Goal: Task Accomplishment & Management: Manage account settings

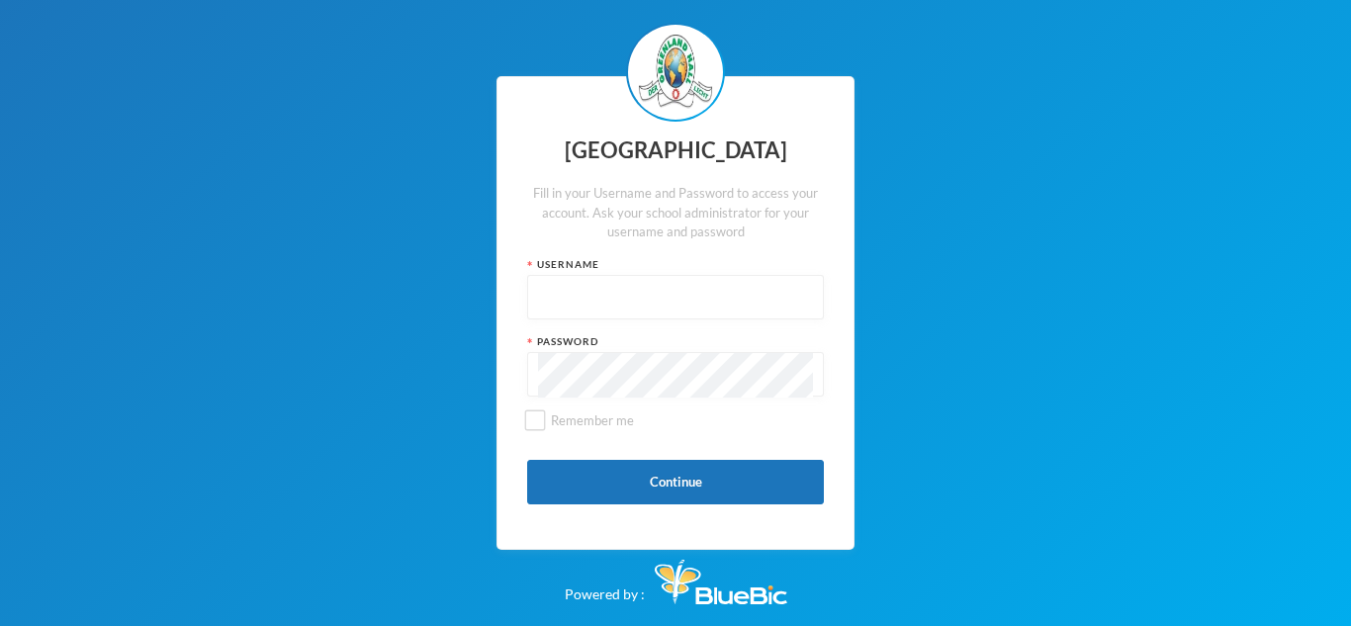
click at [630, 304] on input "text" at bounding box center [675, 298] width 275 height 45
type input "glhc21"
click at [691, 480] on button "Continue" at bounding box center [675, 482] width 297 height 45
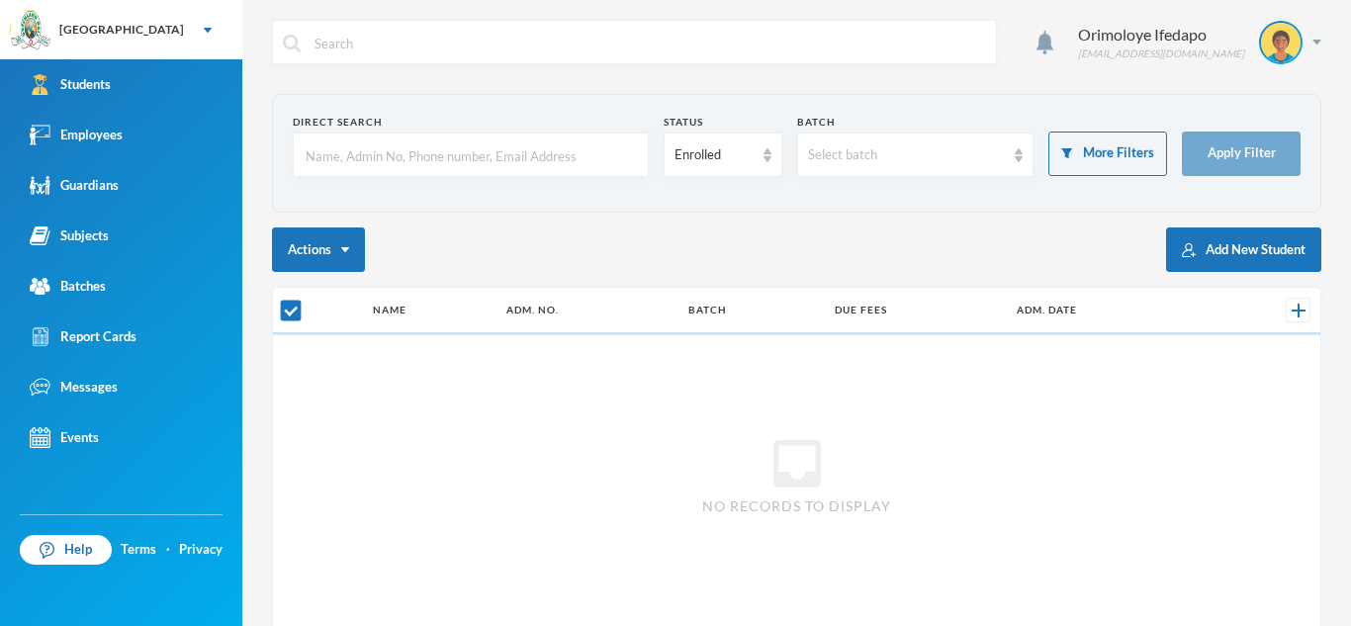
checkbox input "false"
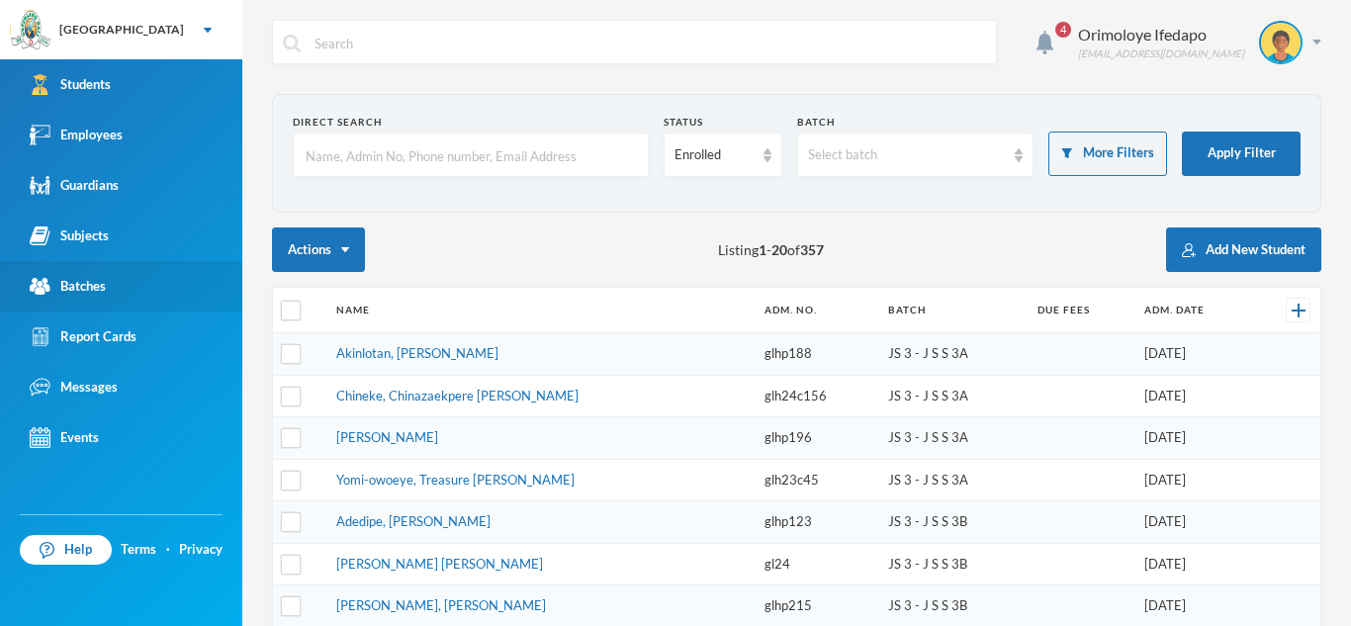
click at [161, 300] on link "Batches" at bounding box center [121, 286] width 242 height 50
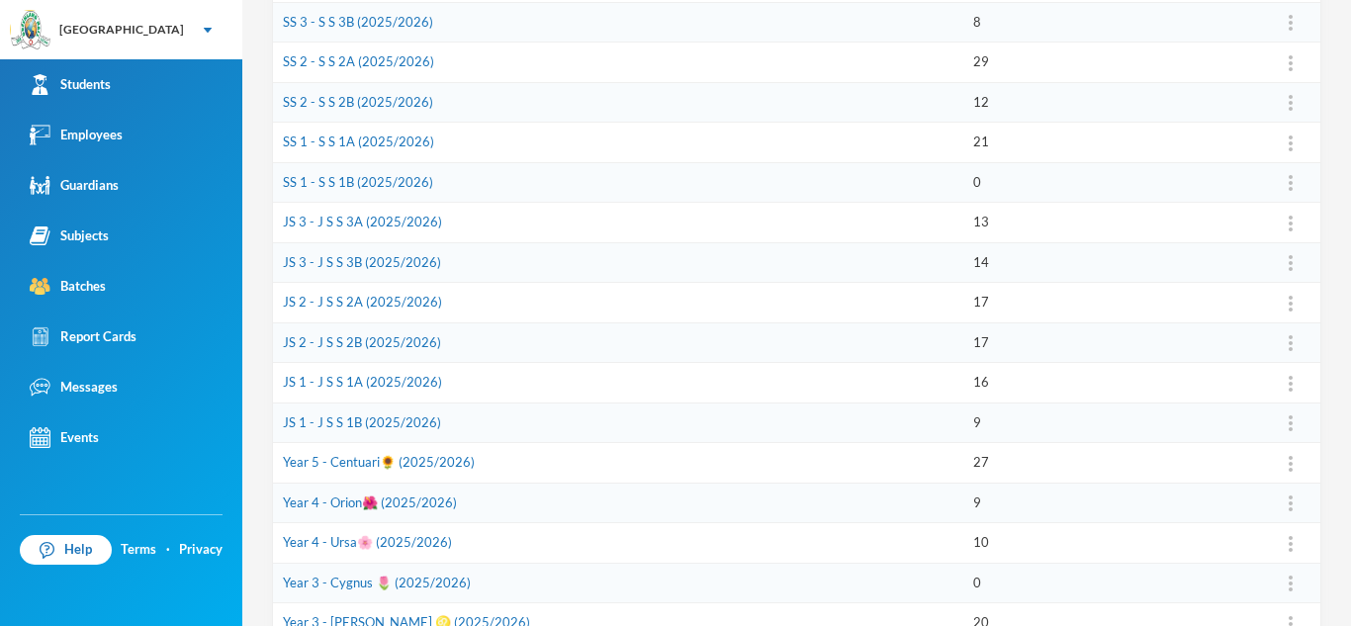
scroll to position [630, 0]
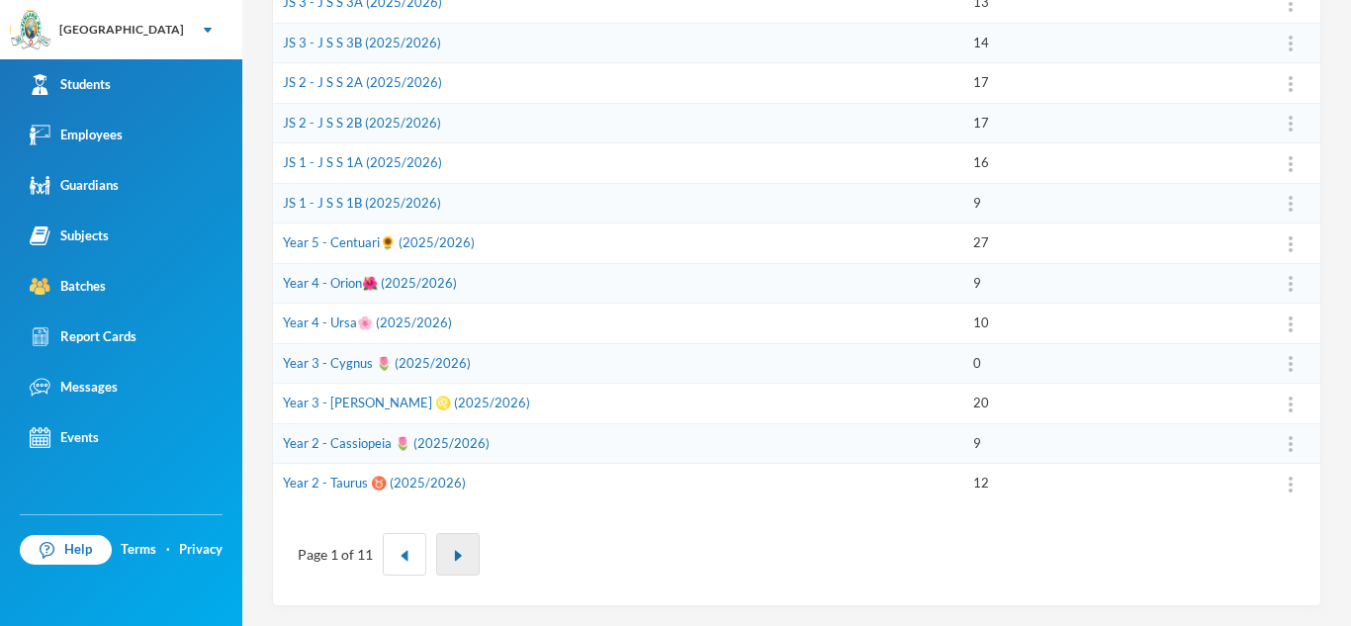
click at [464, 545] on button "button" at bounding box center [458, 554] width 44 height 43
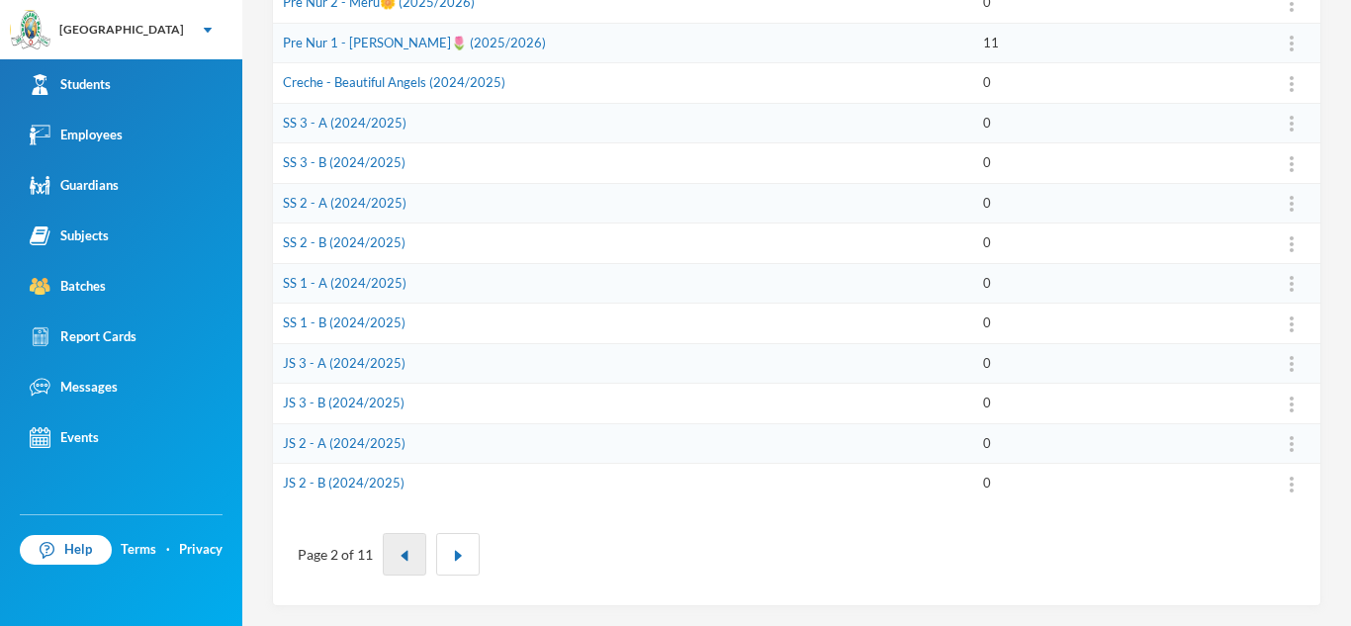
click at [421, 560] on button "button" at bounding box center [405, 554] width 44 height 43
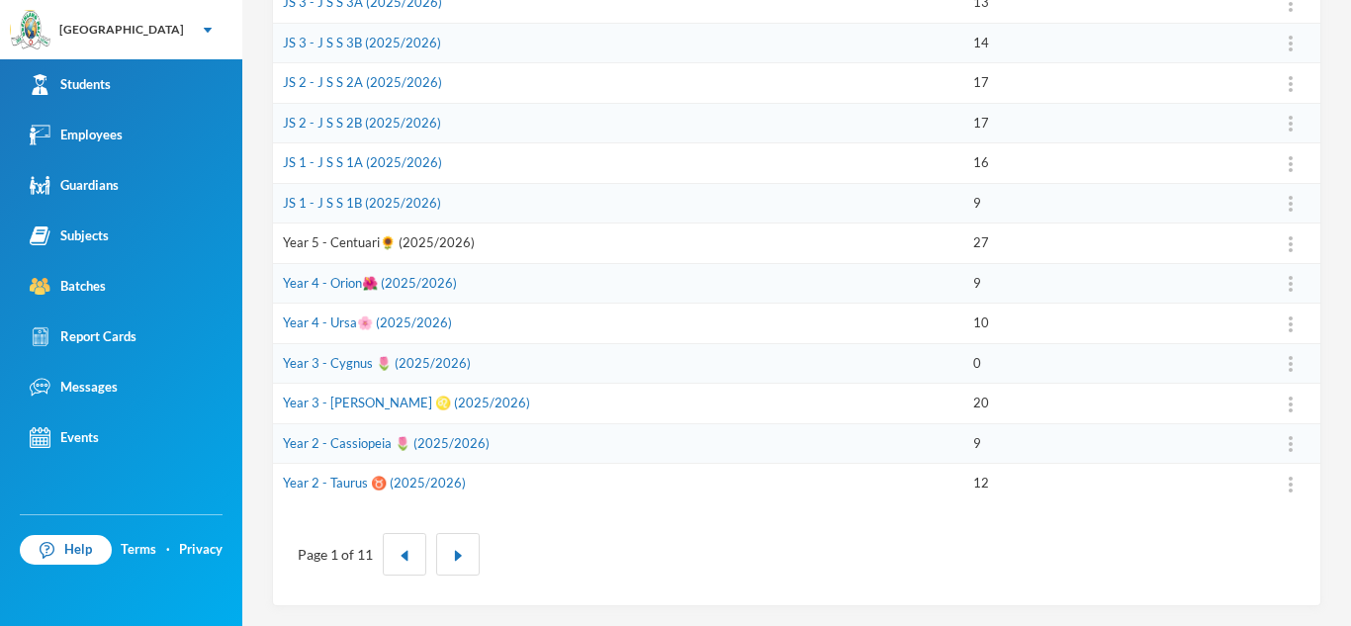
click at [344, 242] on link "Year 5 - Centuari🌻 (2025/2026)" at bounding box center [379, 242] width 192 height 16
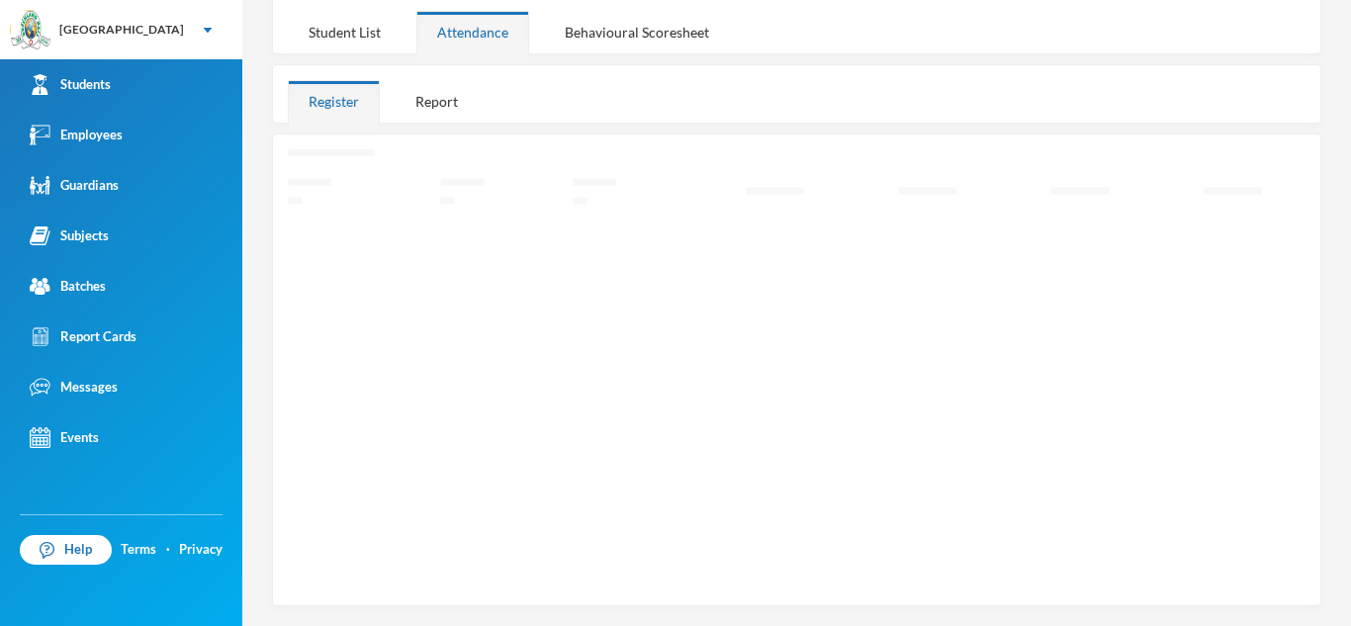
scroll to position [252, 0]
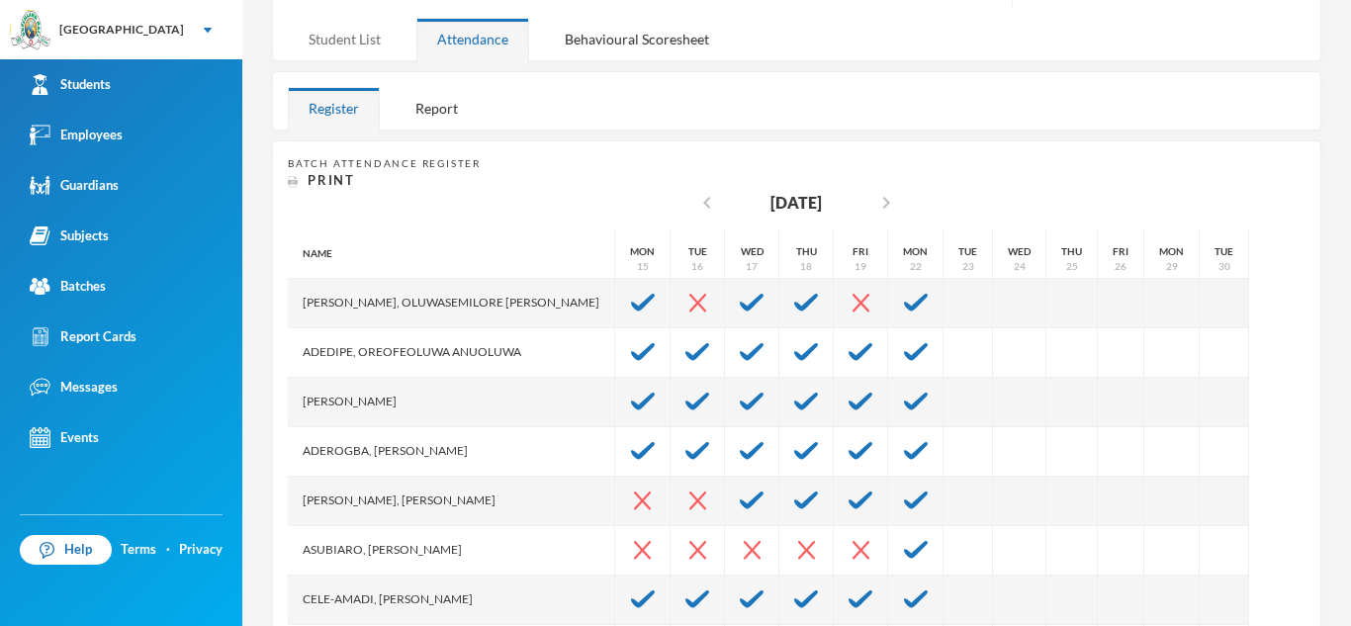
click at [326, 44] on div "Student List" at bounding box center [345, 39] width 114 height 43
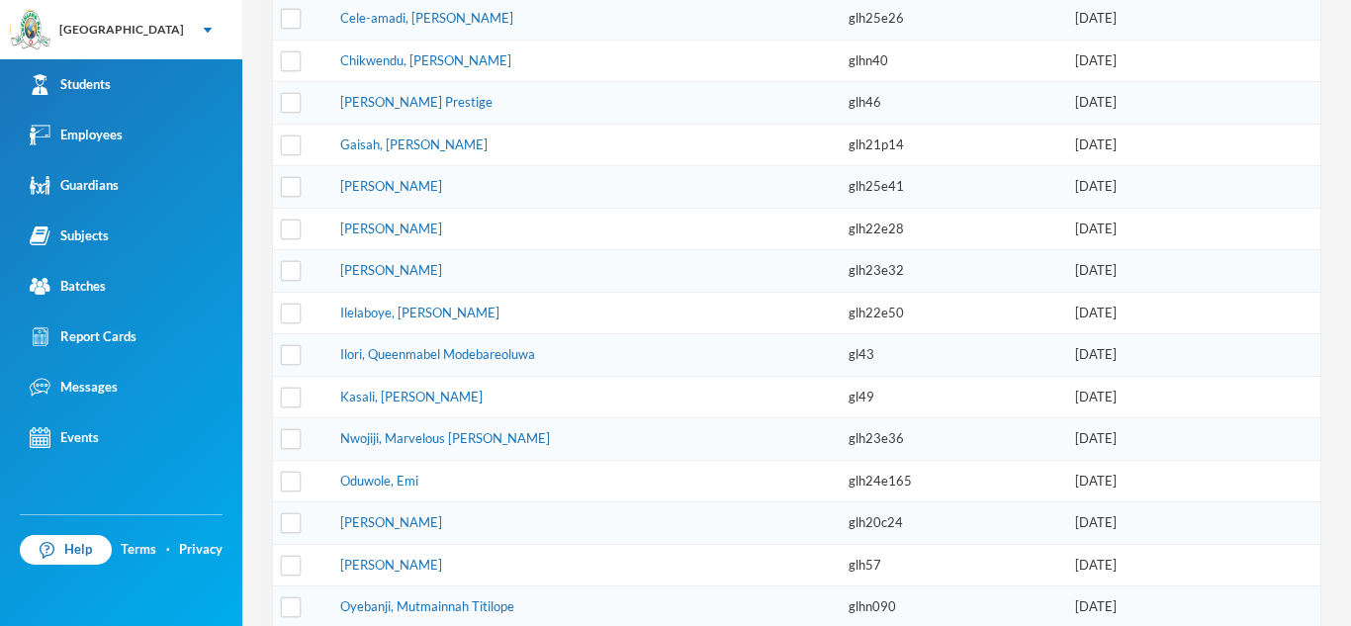
scroll to position [687, 0]
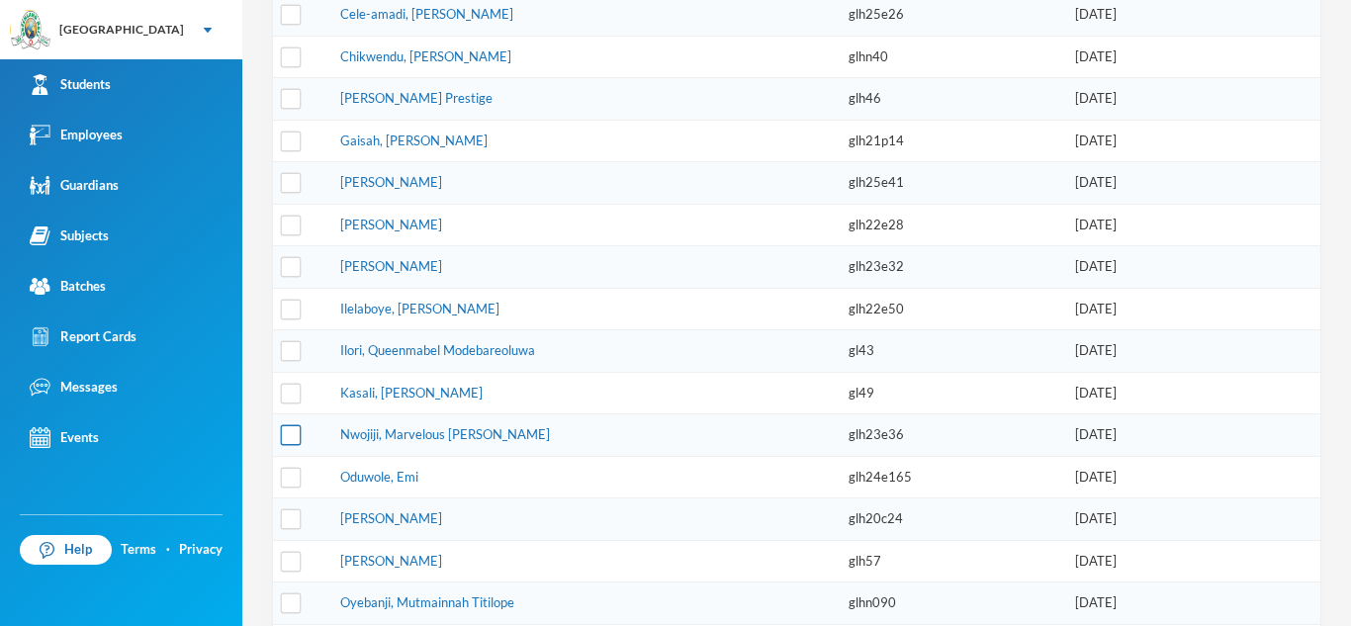
click at [288, 443] on input "checkbox" at bounding box center [291, 435] width 21 height 21
checkbox input "true"
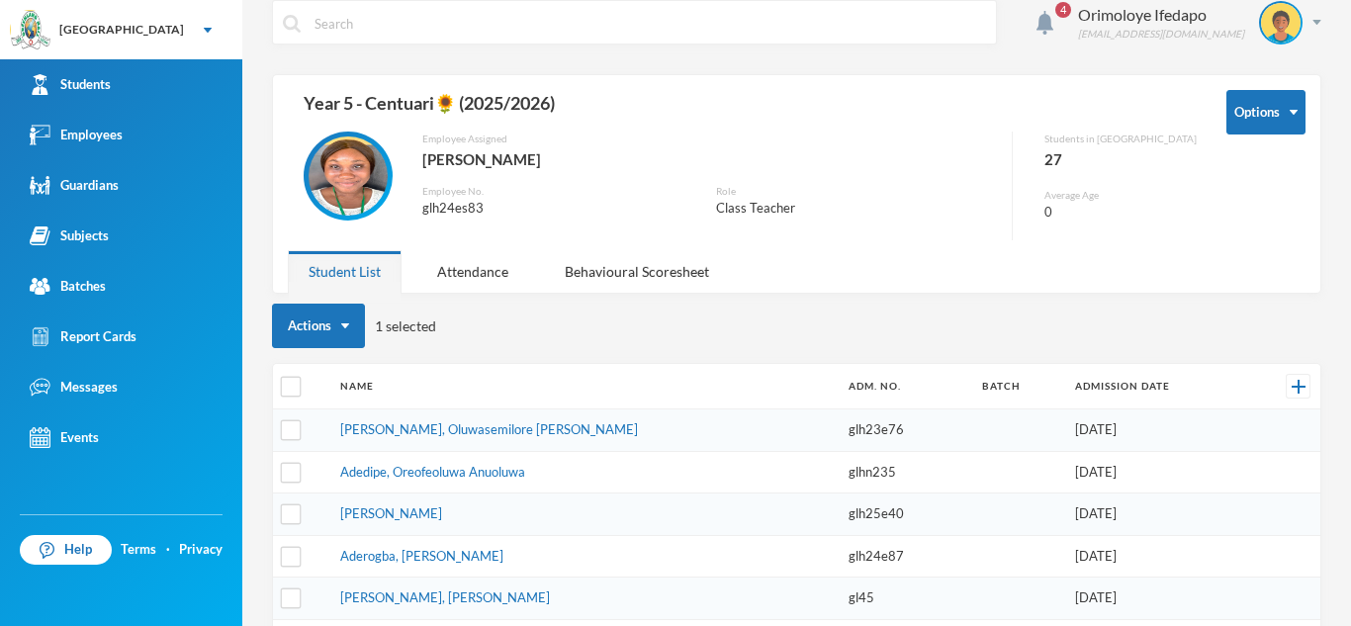
scroll to position [15, 0]
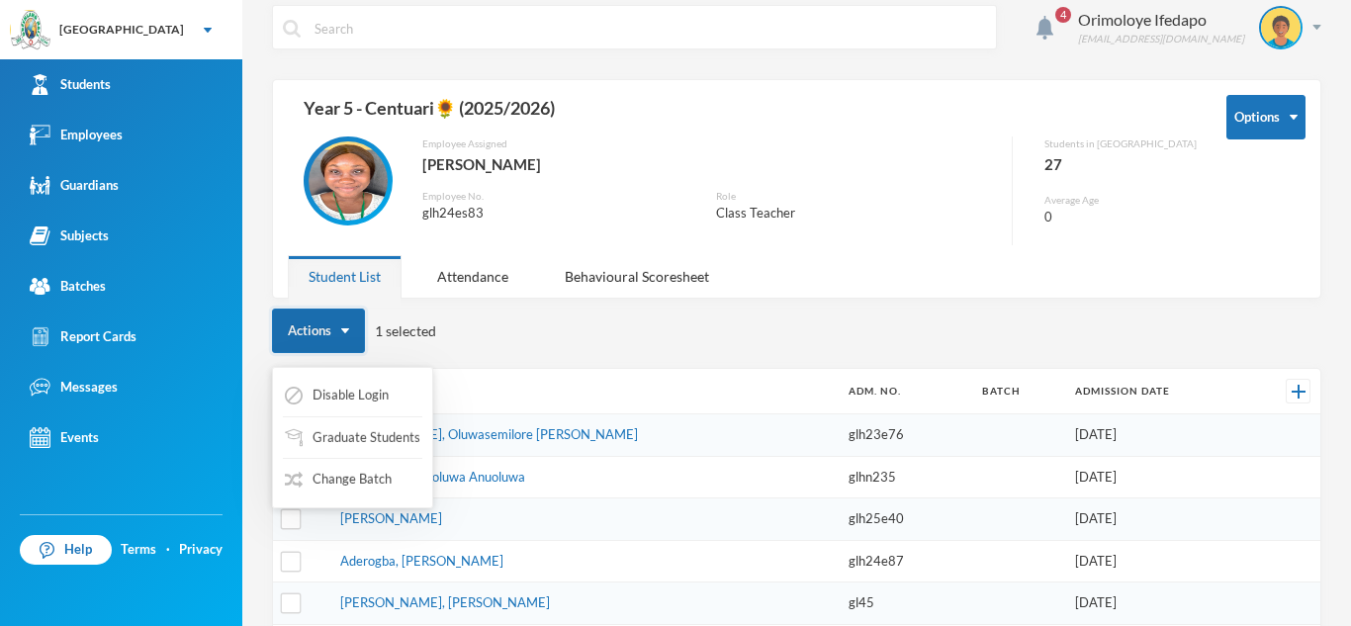
click at [344, 331] on img "button" at bounding box center [345, 330] width 8 height 5
click at [362, 478] on button "Change Batch" at bounding box center [338, 480] width 111 height 36
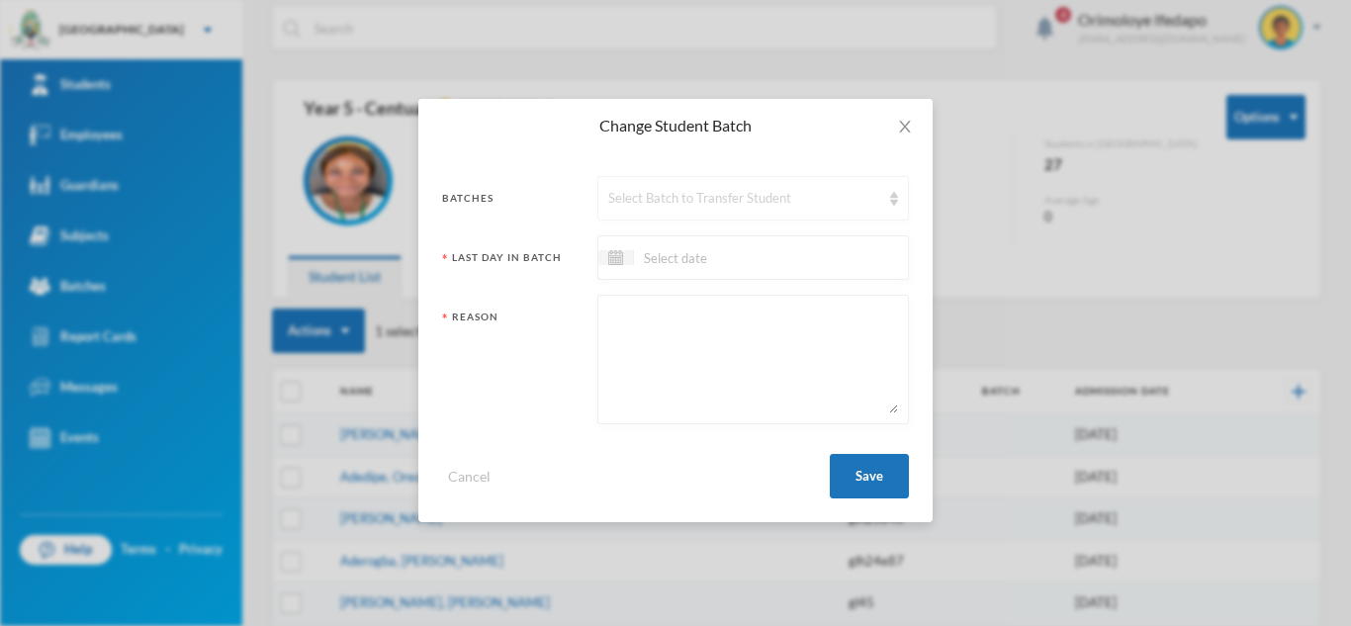
click at [669, 198] on div "Select Batch to Transfer Student" at bounding box center [744, 199] width 272 height 20
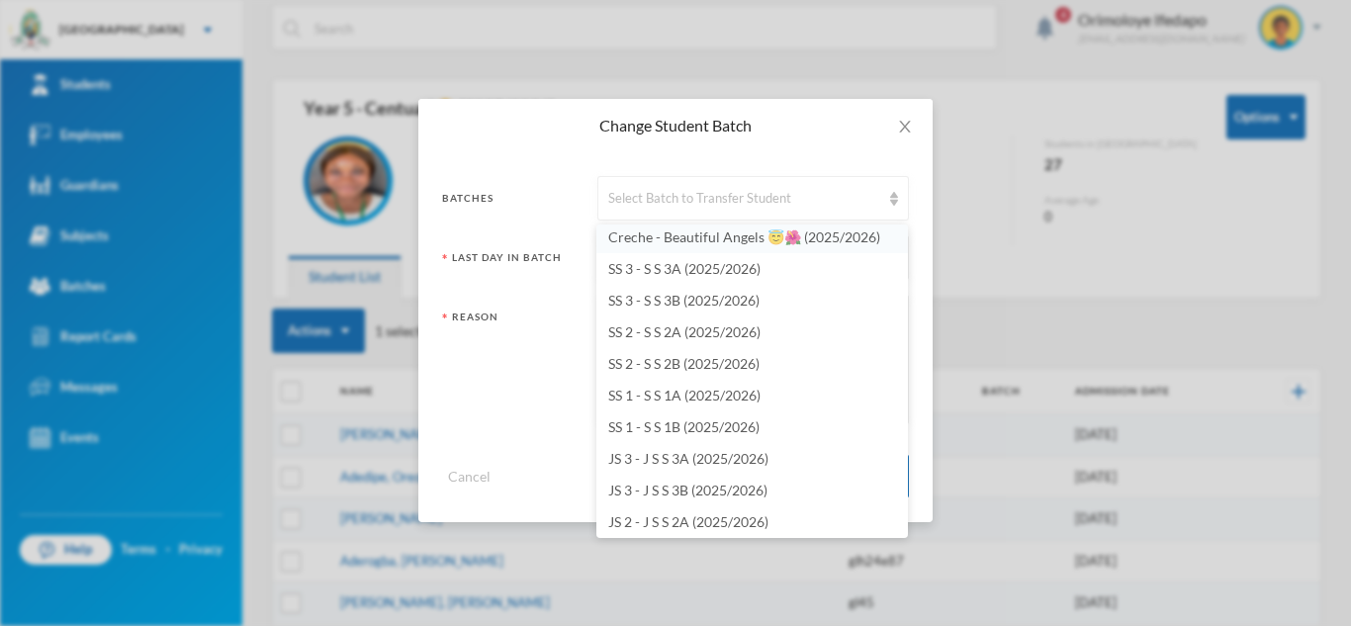
scroll to position [4, 0]
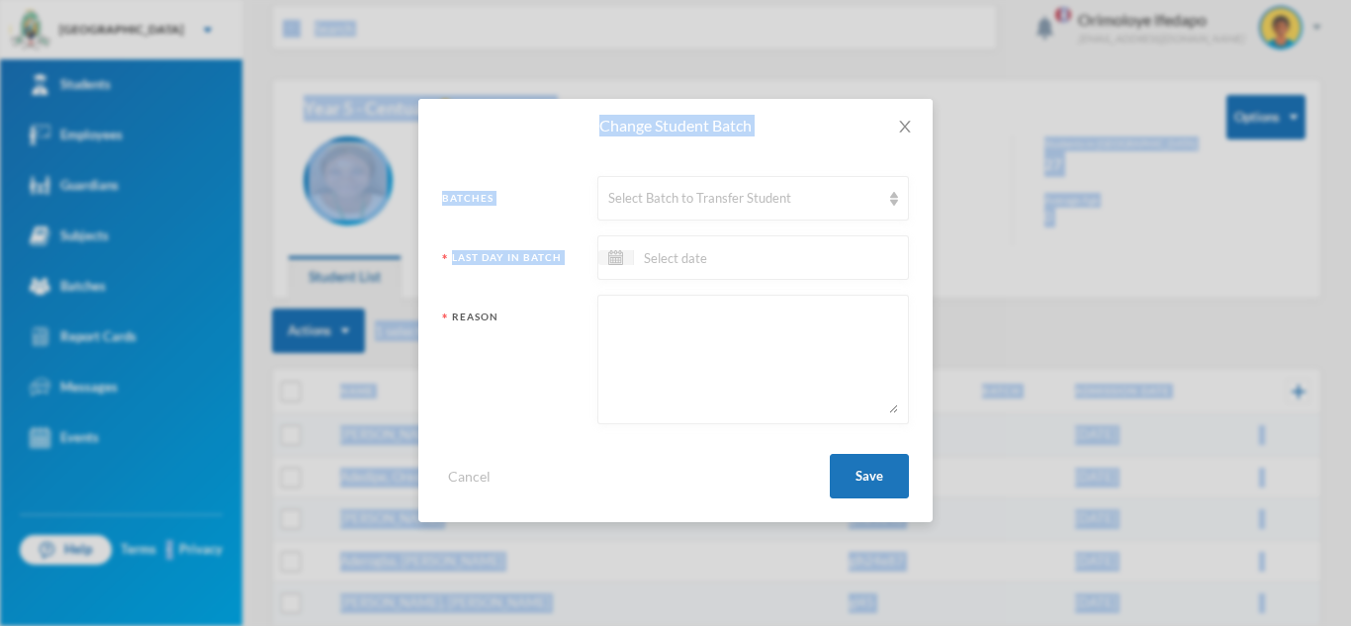
drag, startPoint x: 908, startPoint y: 253, endPoint x: 905, endPoint y: 270, distance: 17.1
click at [905, 270] on div at bounding box center [753, 257] width 312 height 45
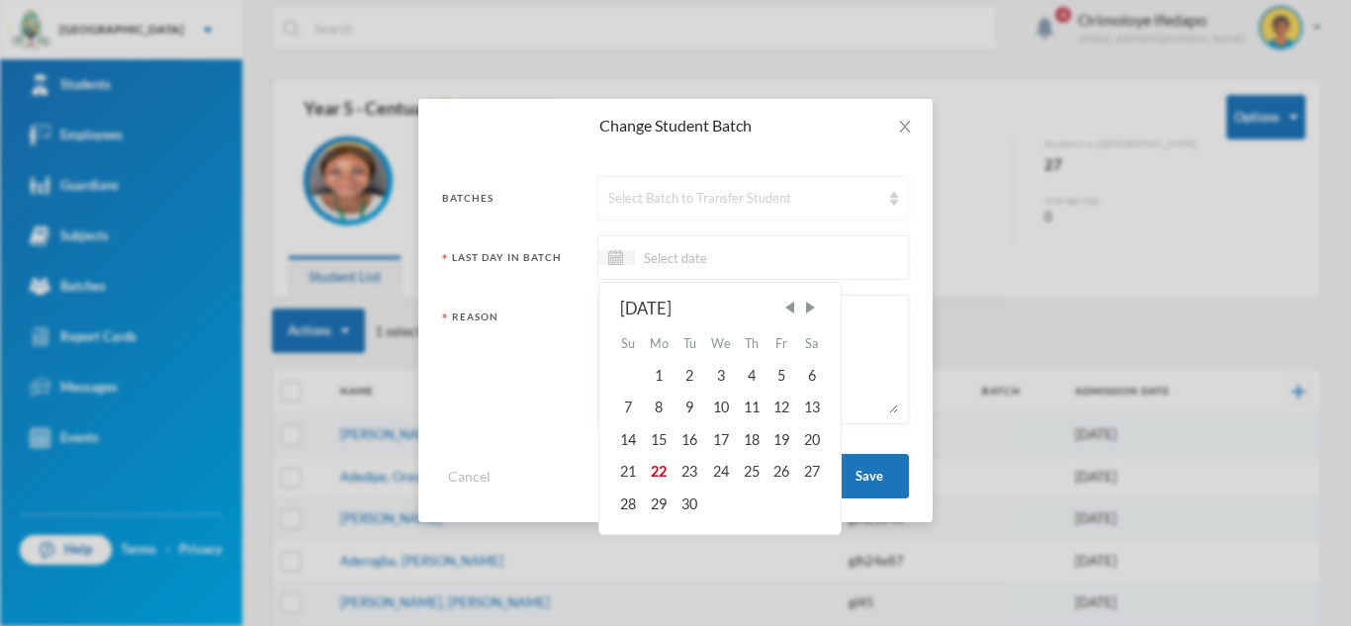
click at [785, 205] on div "Select Batch to Transfer Student" at bounding box center [744, 199] width 272 height 20
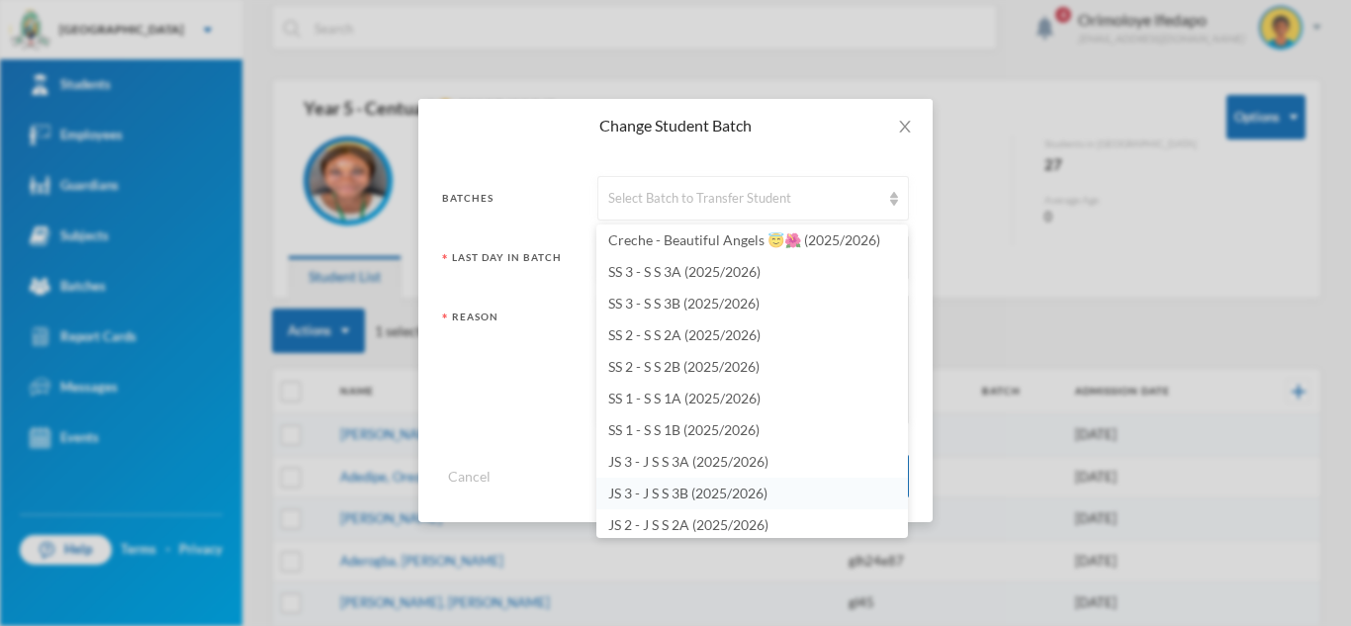
click at [700, 500] on span "JS 3 - J S S 3B (2025/2026)" at bounding box center [687, 493] width 159 height 17
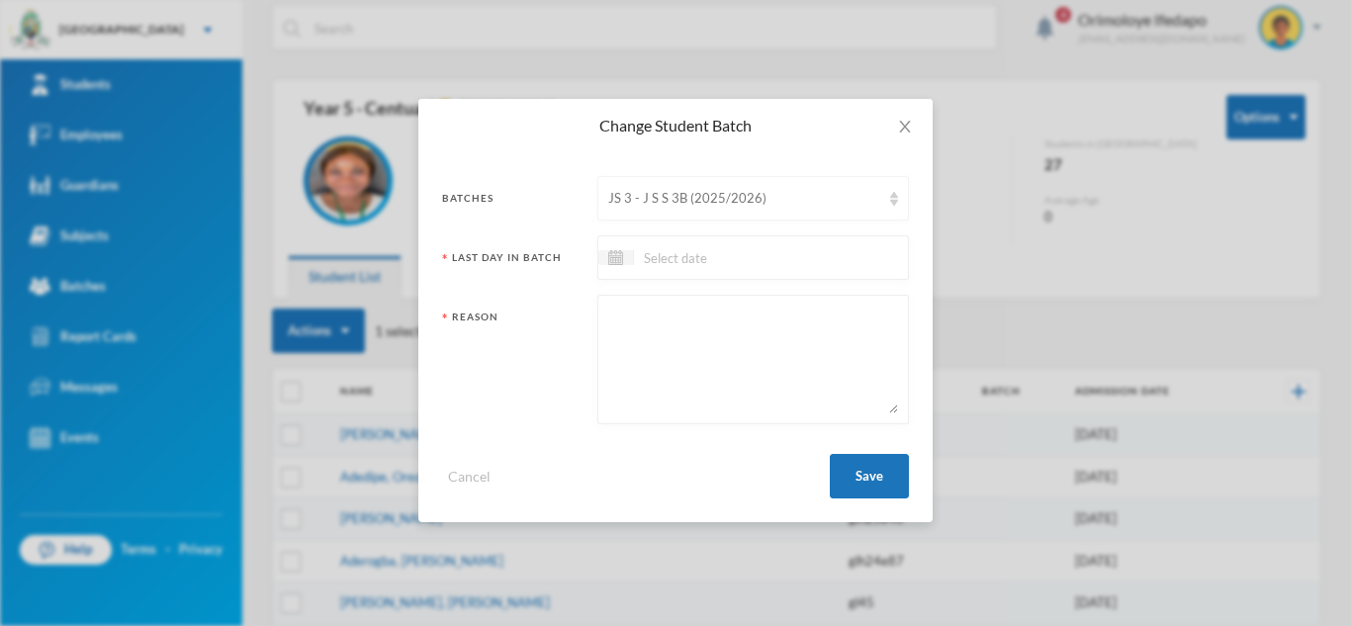
click at [804, 186] on div "JS 3 - J S S 3B (2025/2026)" at bounding box center [753, 198] width 312 height 45
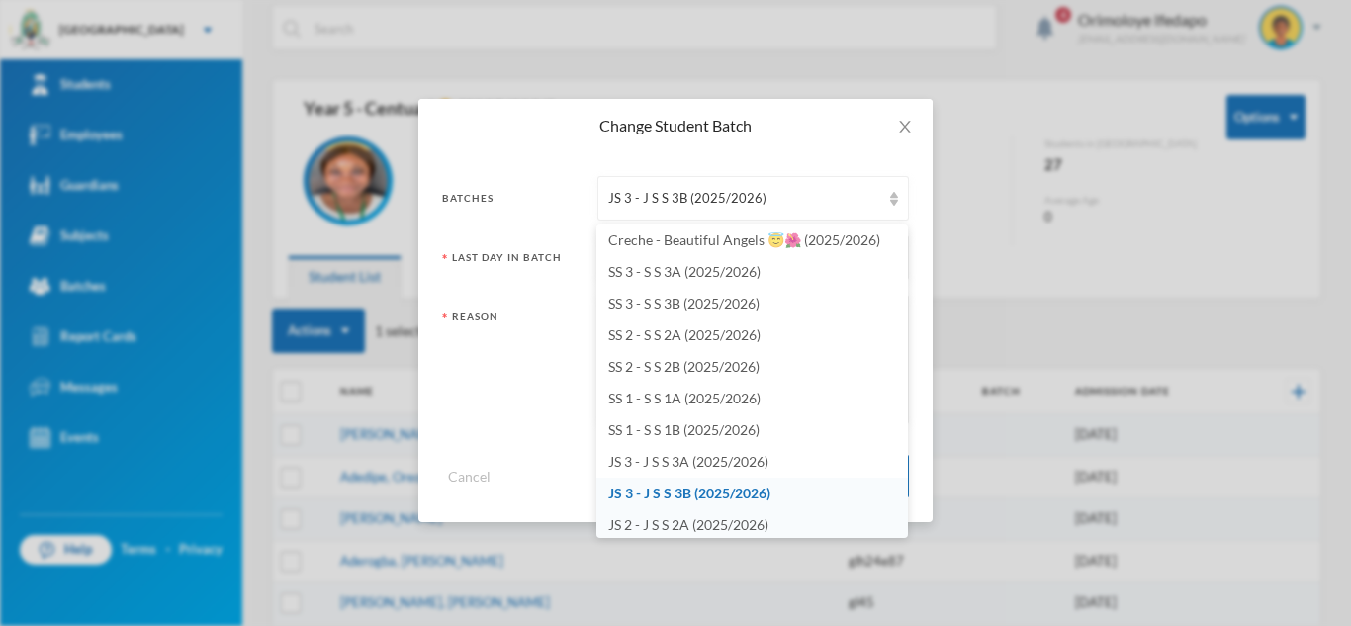
scroll to position [7, 0]
click at [902, 532] on li "JS 2 - J S S 2A (2025/2026)" at bounding box center [752, 522] width 312 height 32
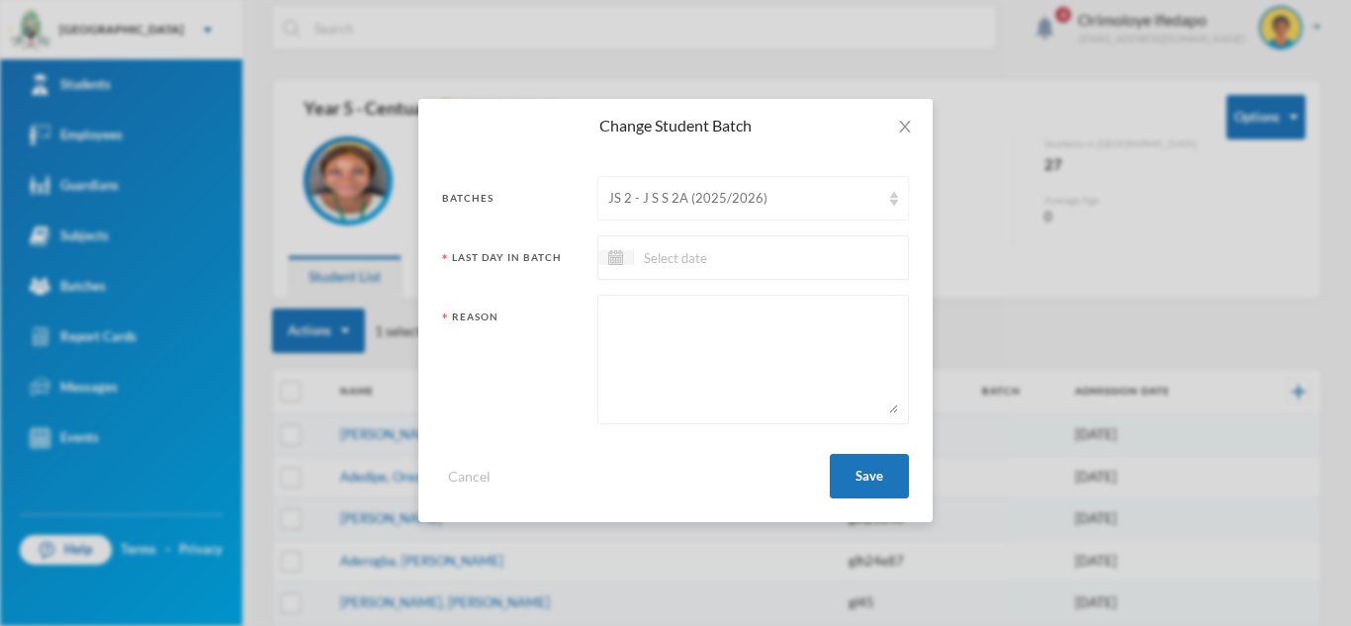
click at [788, 211] on div "JS 2 - J S S 2A (2025/2026)" at bounding box center [753, 198] width 312 height 45
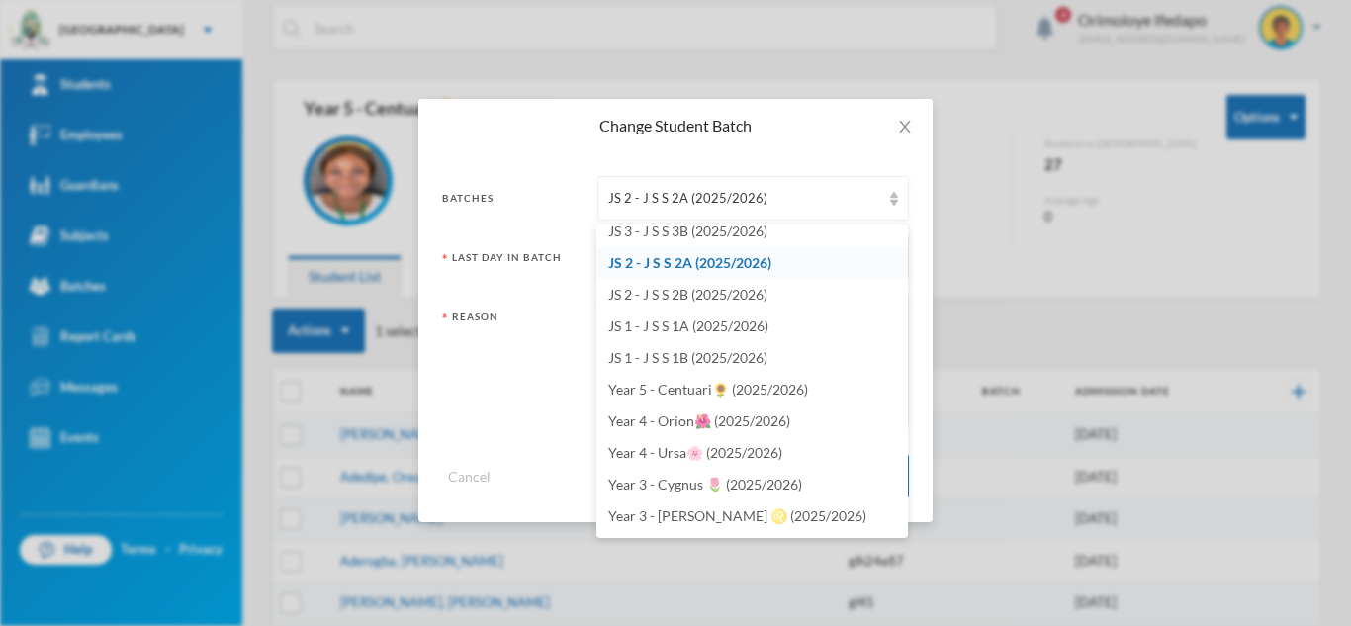
scroll to position [244, 0]
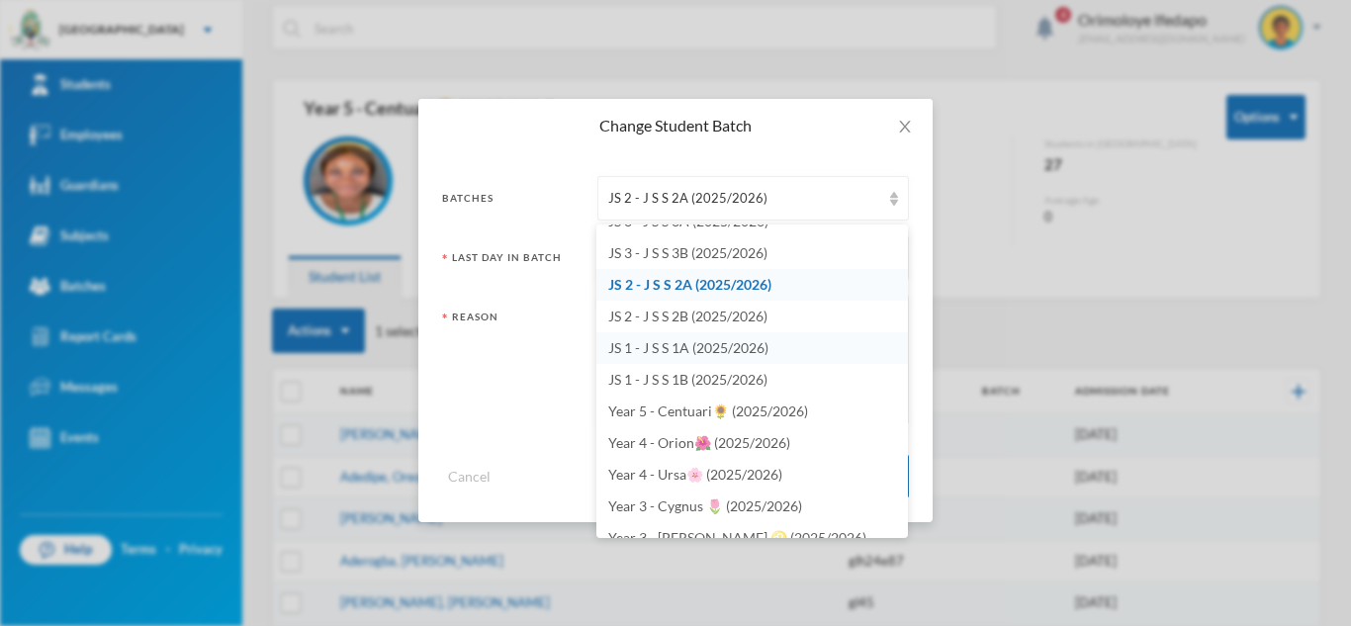
click at [724, 334] on li "JS 1 - J S S 1A (2025/2026)" at bounding box center [752, 348] width 312 height 32
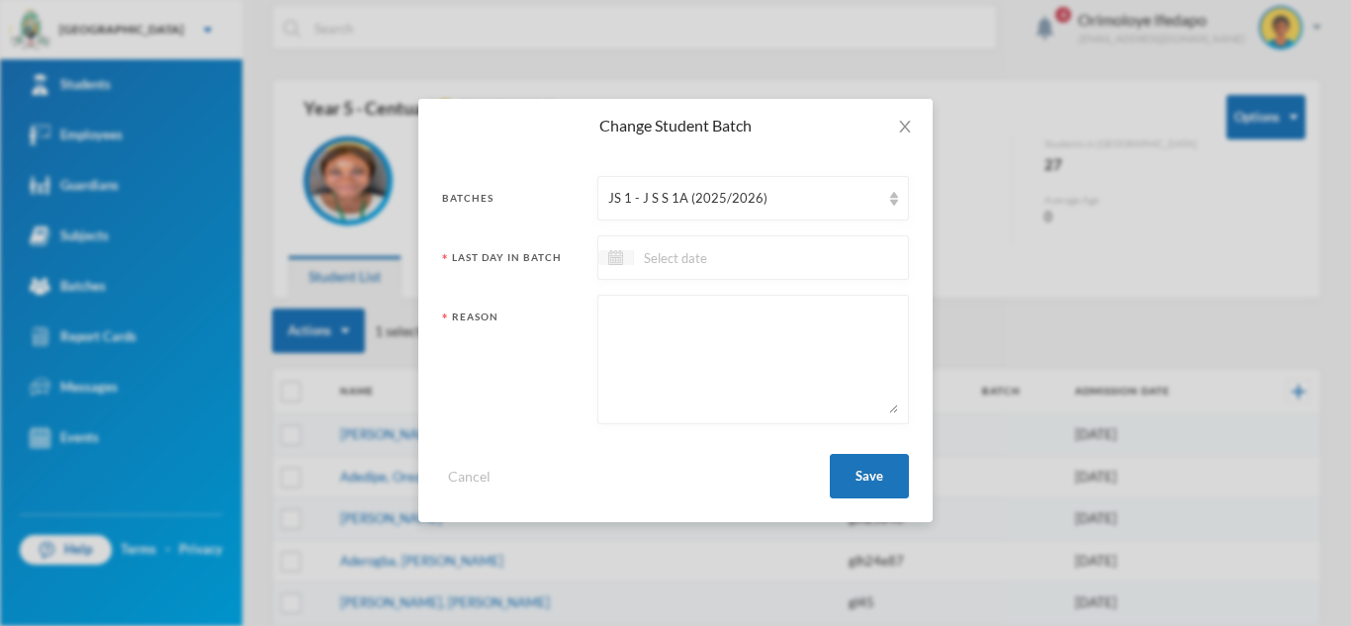
click at [629, 257] on div at bounding box center [616, 257] width 36 height 15
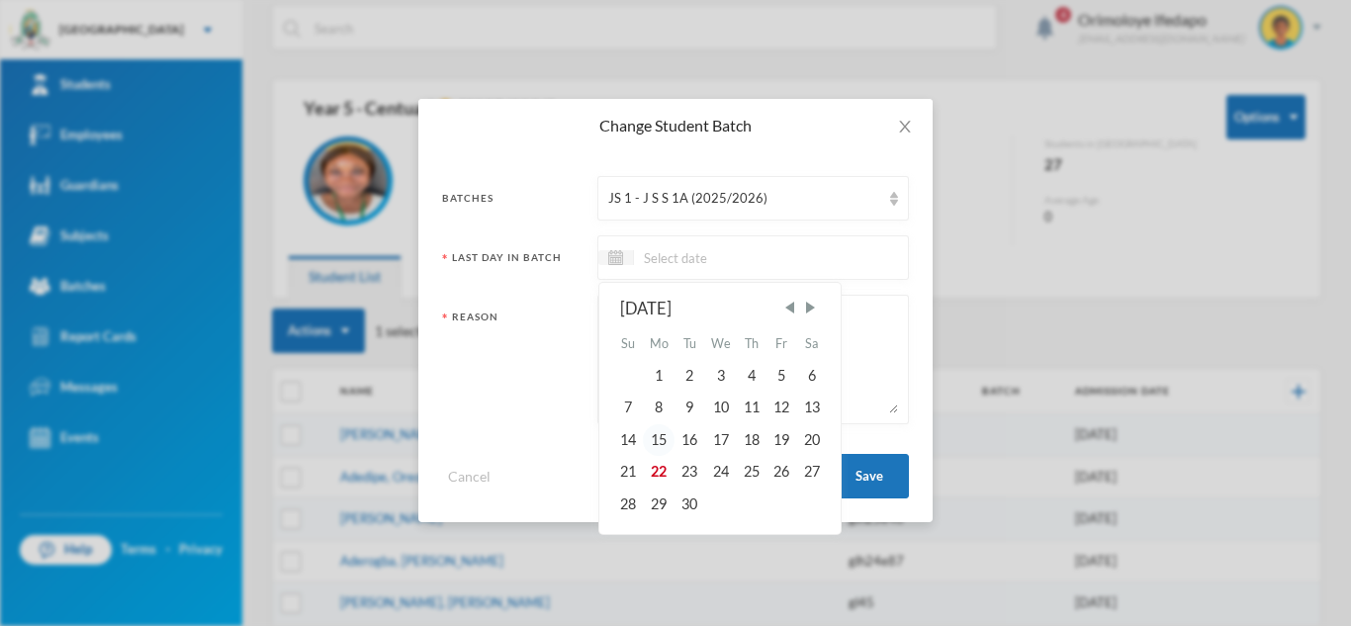
click at [655, 441] on div "15" at bounding box center [659, 440] width 32 height 32
type input "[DATE]"
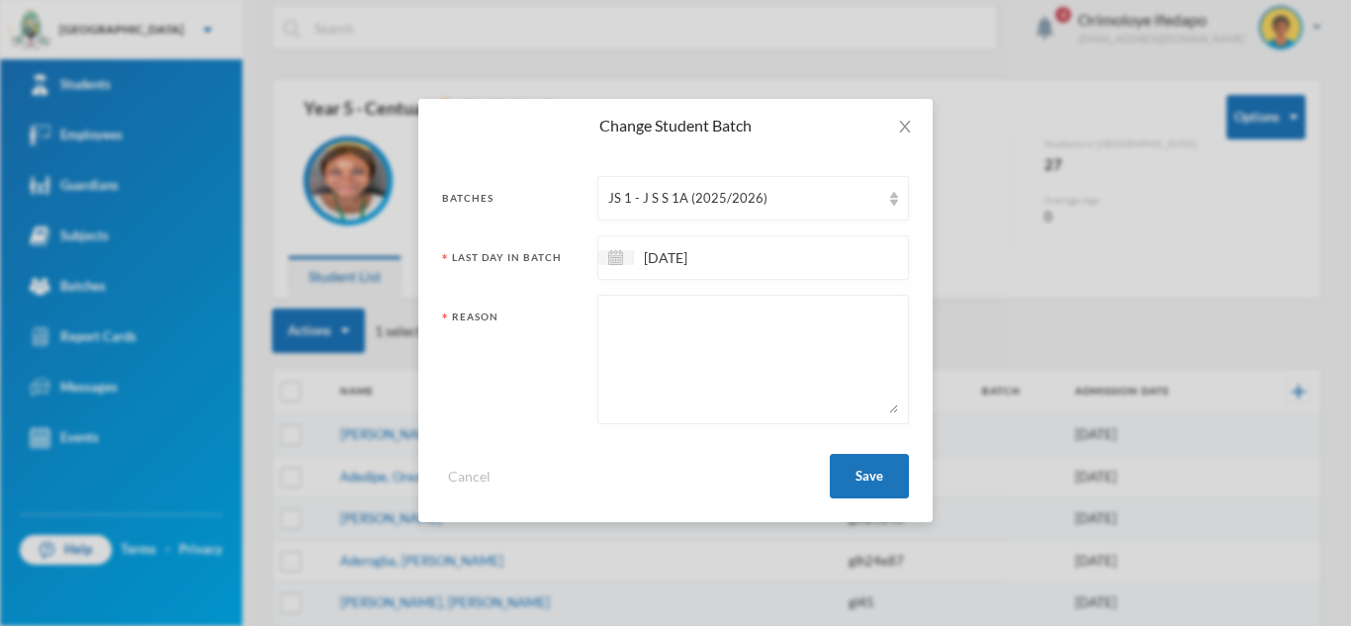
click at [671, 369] on textarea at bounding box center [753, 360] width 290 height 108
type textarea "Promotion to J S S 1"
click at [872, 472] on button "Save" at bounding box center [869, 476] width 79 height 45
checkbox input "false"
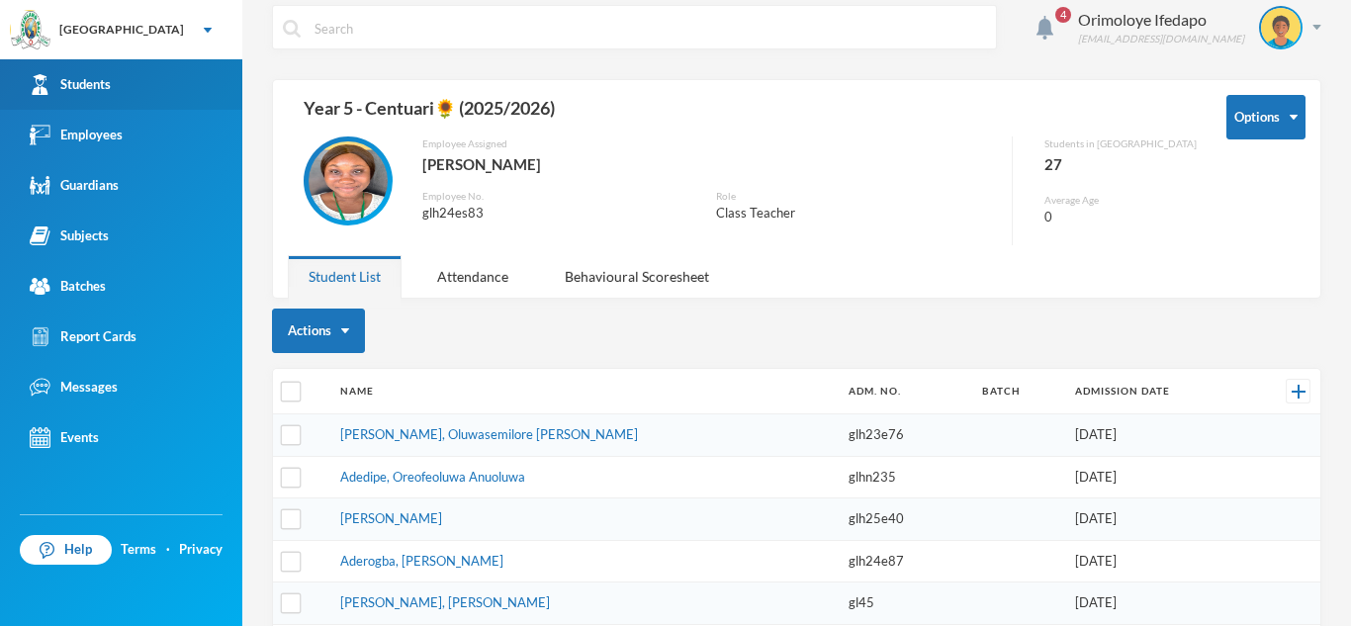
click at [106, 65] on link "Students" at bounding box center [121, 84] width 242 height 50
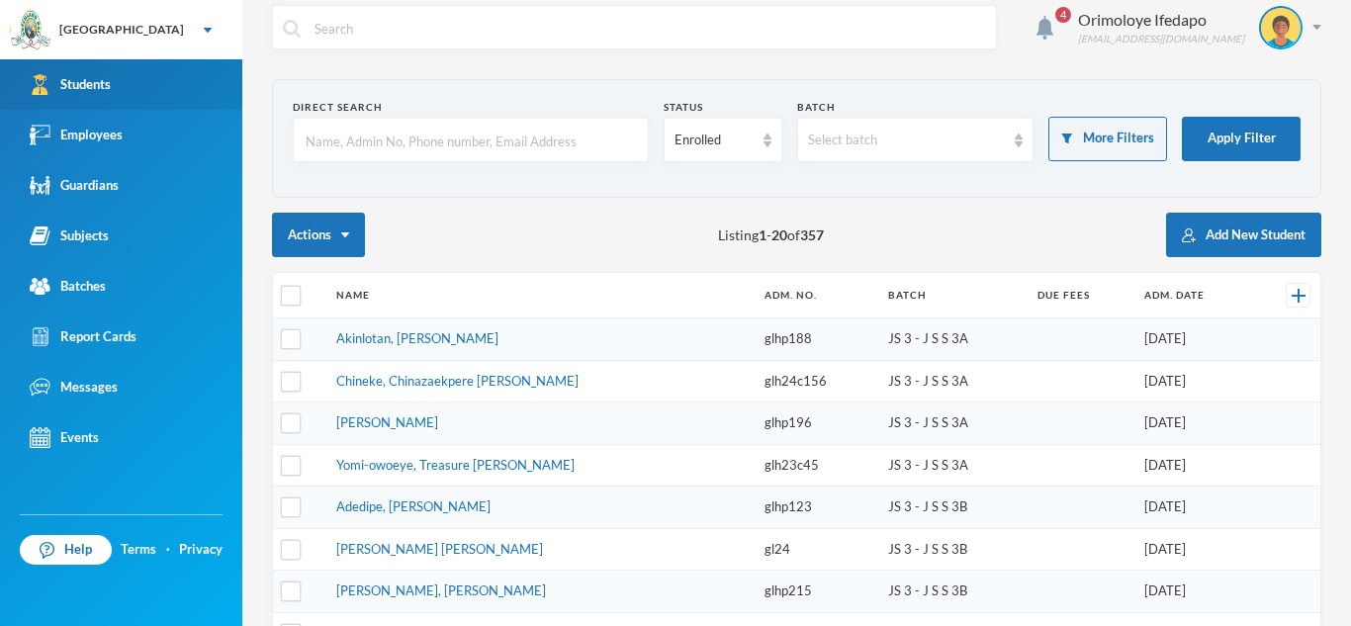
click at [98, 89] on div "Students" at bounding box center [70, 84] width 81 height 21
